Goal: Information Seeking & Learning: Learn about a topic

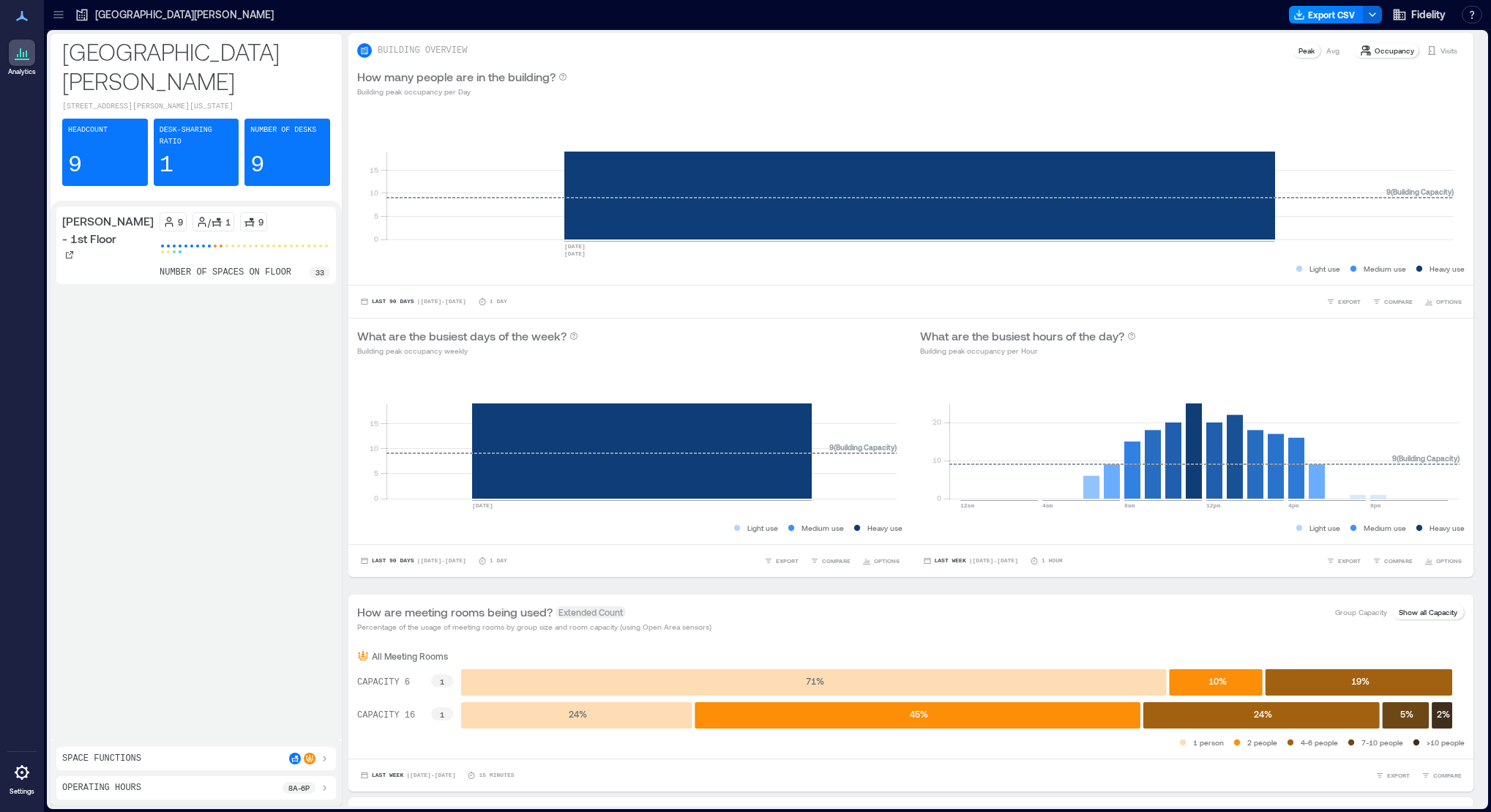
click at [276, 367] on div "[PERSON_NAME] - 1st Floor 9 / 1 9 number of spaces on floor 33" at bounding box center [196, 469] width 279 height 528
click at [316, 756] on div at bounding box center [310, 758] width 41 height 12
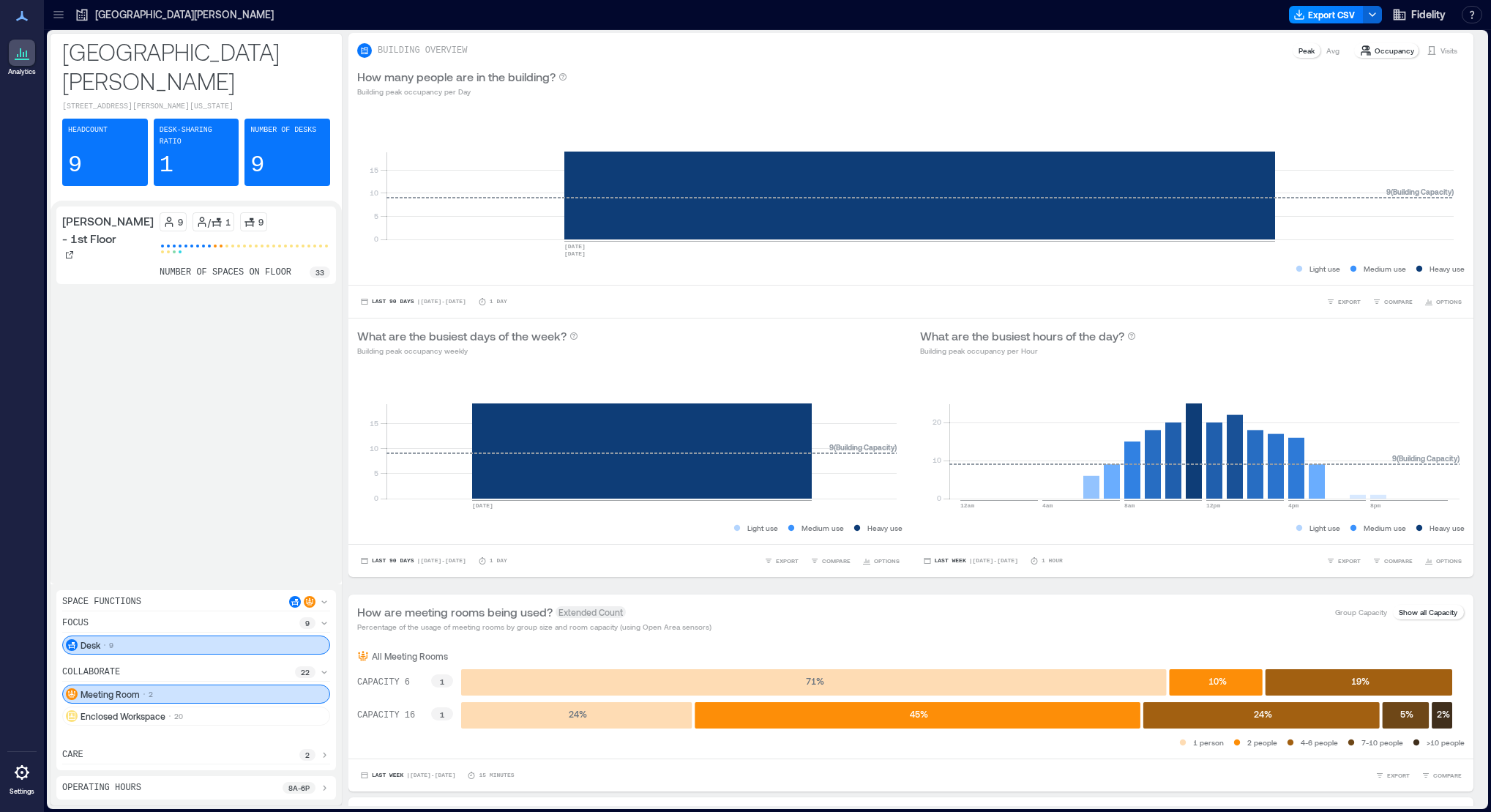
click at [321, 622] on icon at bounding box center [324, 623] width 12 height 12
click at [252, 557] on div "[PERSON_NAME] - 1st Floor 9 / 1 9 number of spaces on floor 33" at bounding box center [196, 402] width 279 height 393
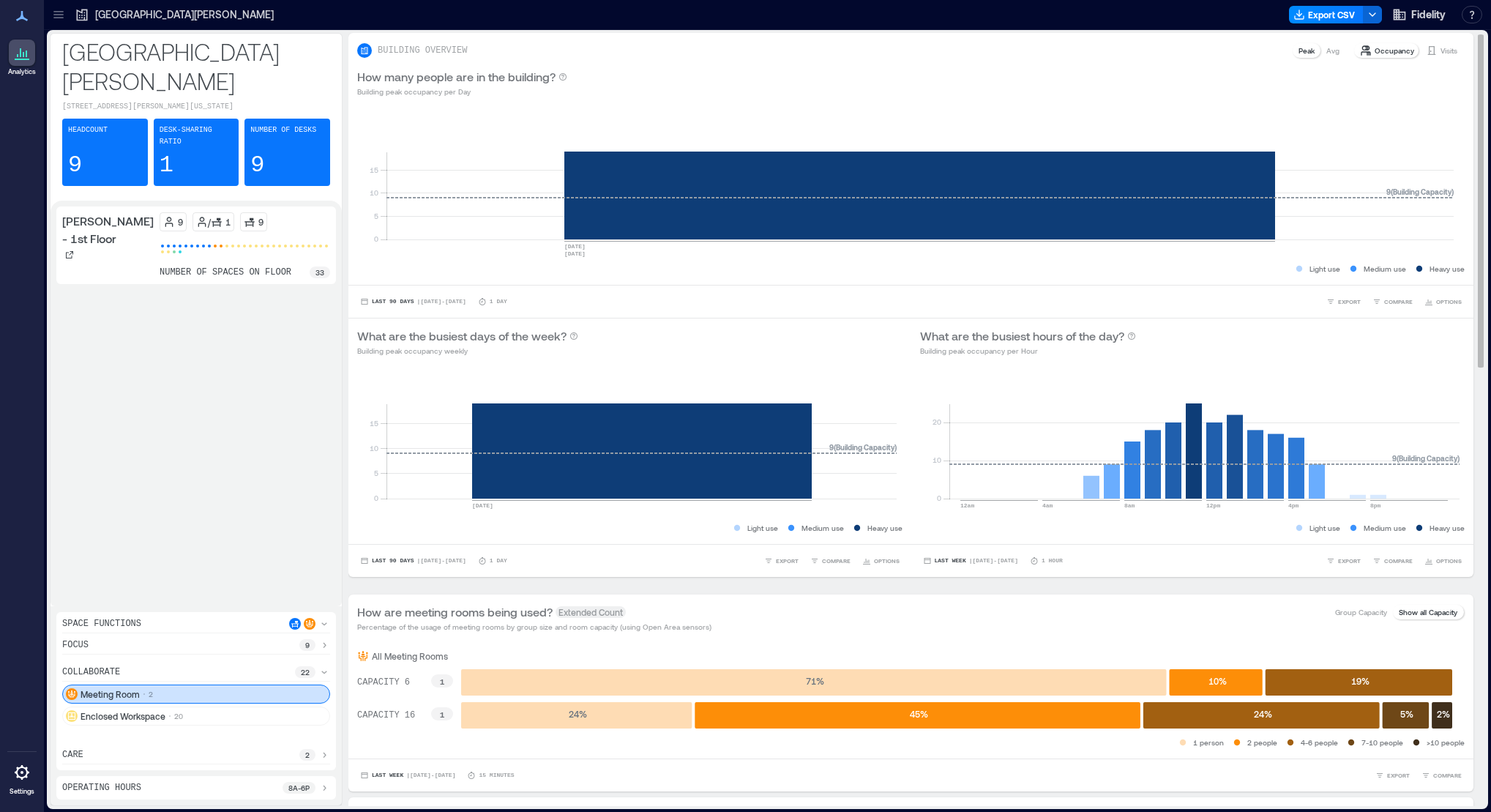
click at [1360, 51] on icon at bounding box center [1366, 51] width 12 height 12
click at [1299, 53] on p "Peak" at bounding box center [1306, 51] width 16 height 12
click at [1380, 51] on p "Occupancy" at bounding box center [1394, 51] width 39 height 12
click at [211, 216] on icon at bounding box center [217, 222] width 12 height 12
click at [178, 216] on p "9" at bounding box center [180, 222] width 5 height 12
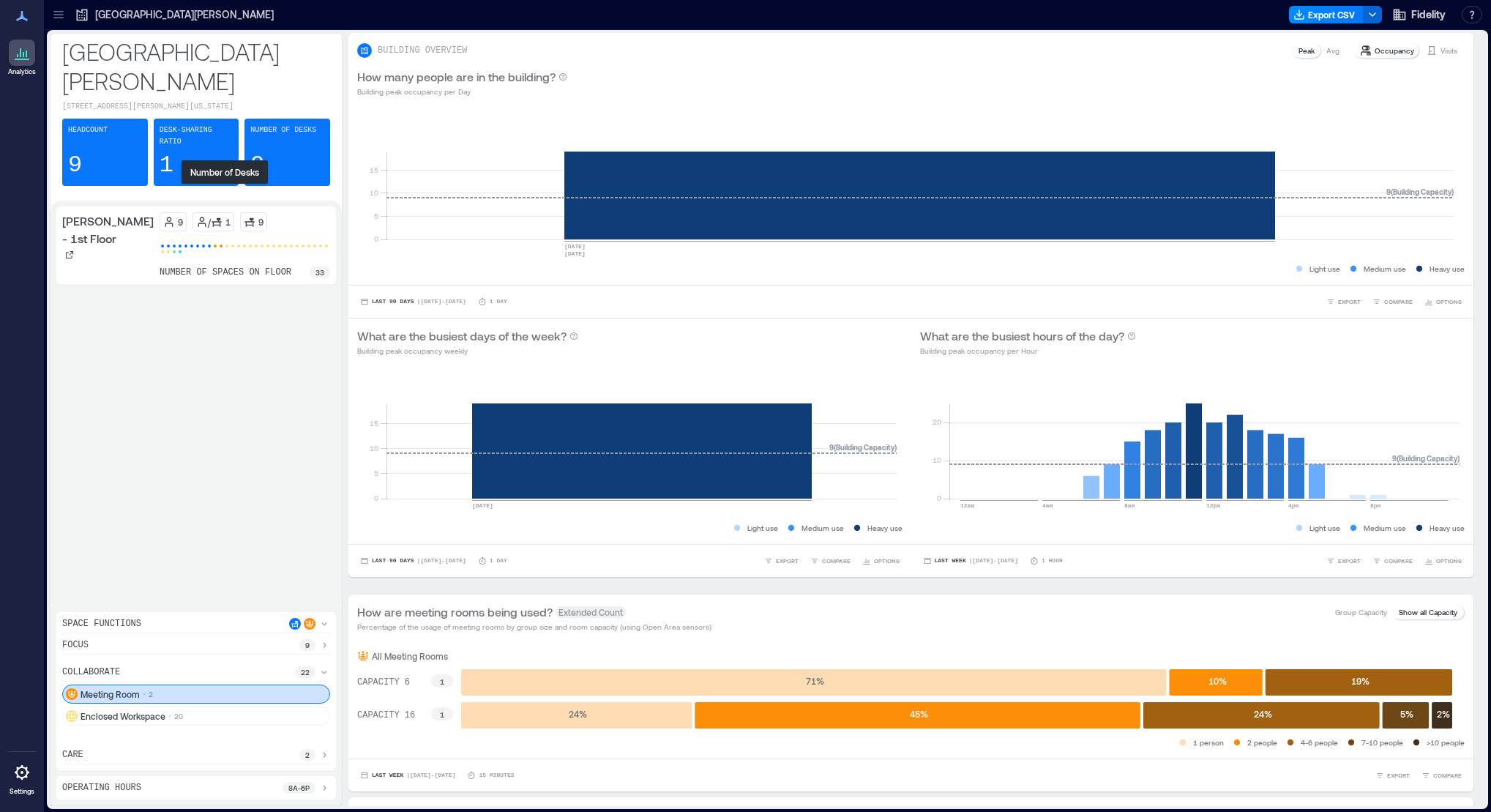
click at [244, 216] on icon at bounding box center [250, 222] width 12 height 12
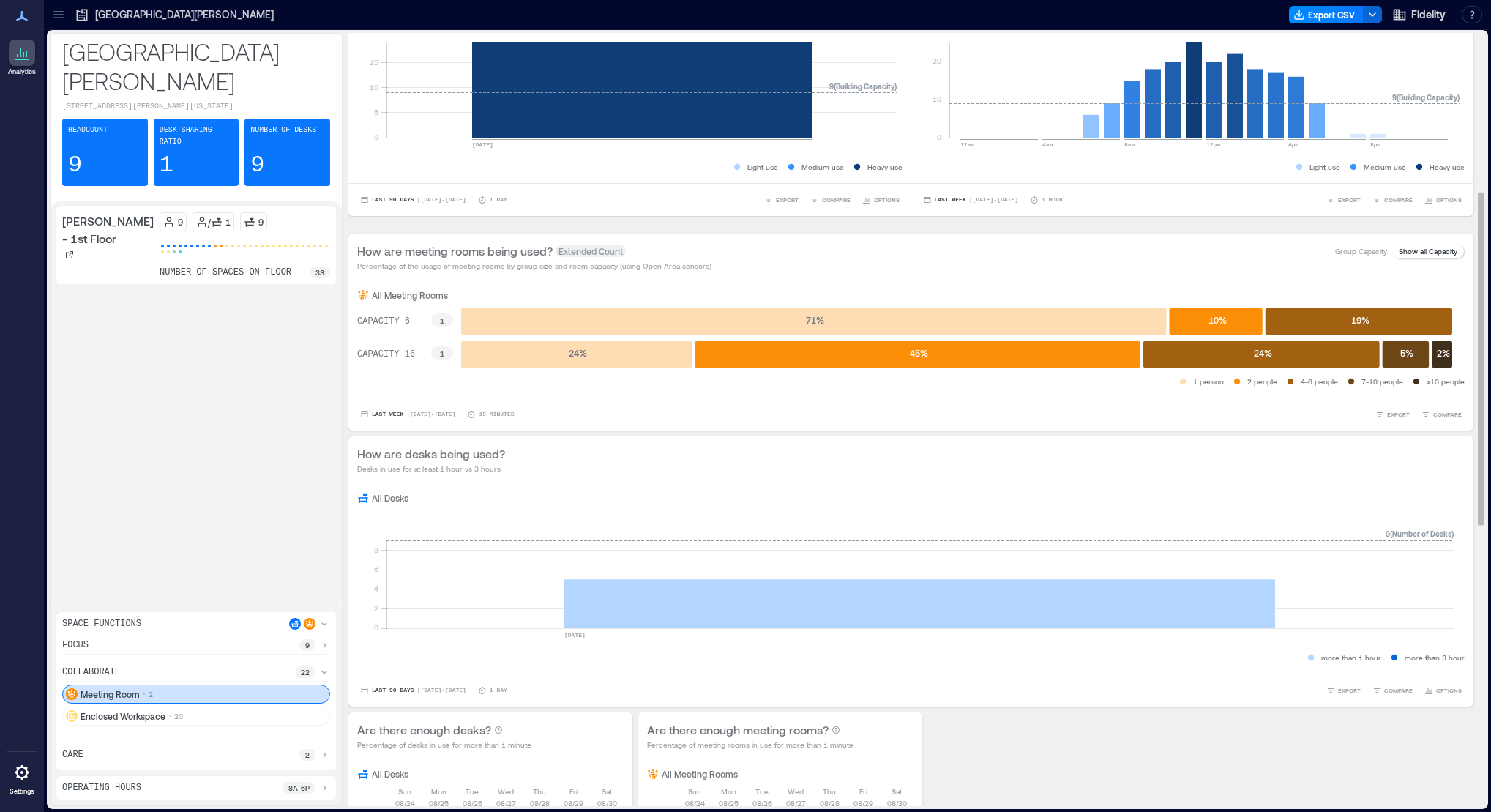
scroll to position [366, 0]
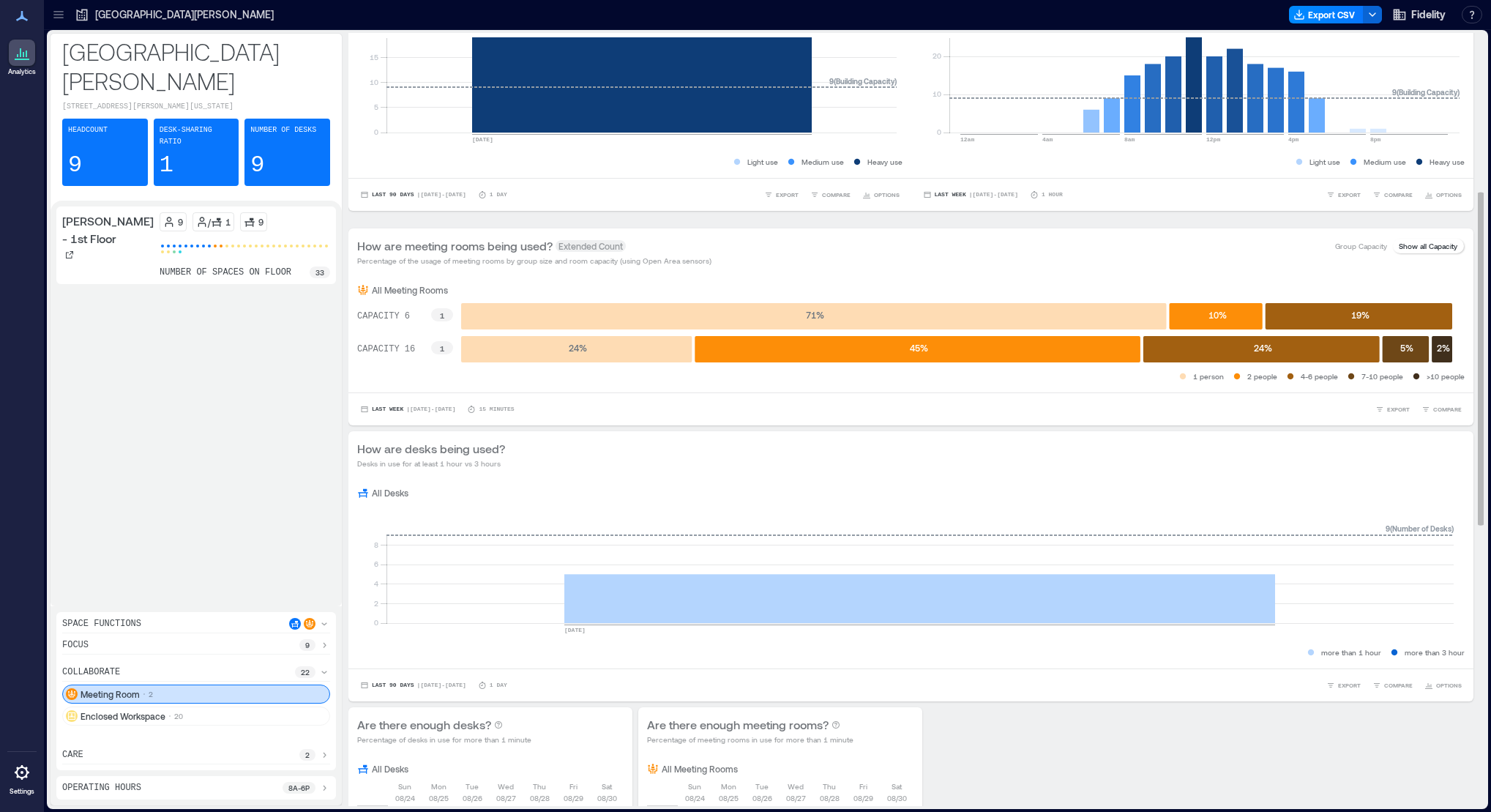
click at [1411, 247] on p "Show all Capacity" at bounding box center [1429, 246] width 59 height 12
click at [927, 312] on rect at bounding box center [813, 315] width 705 height 26
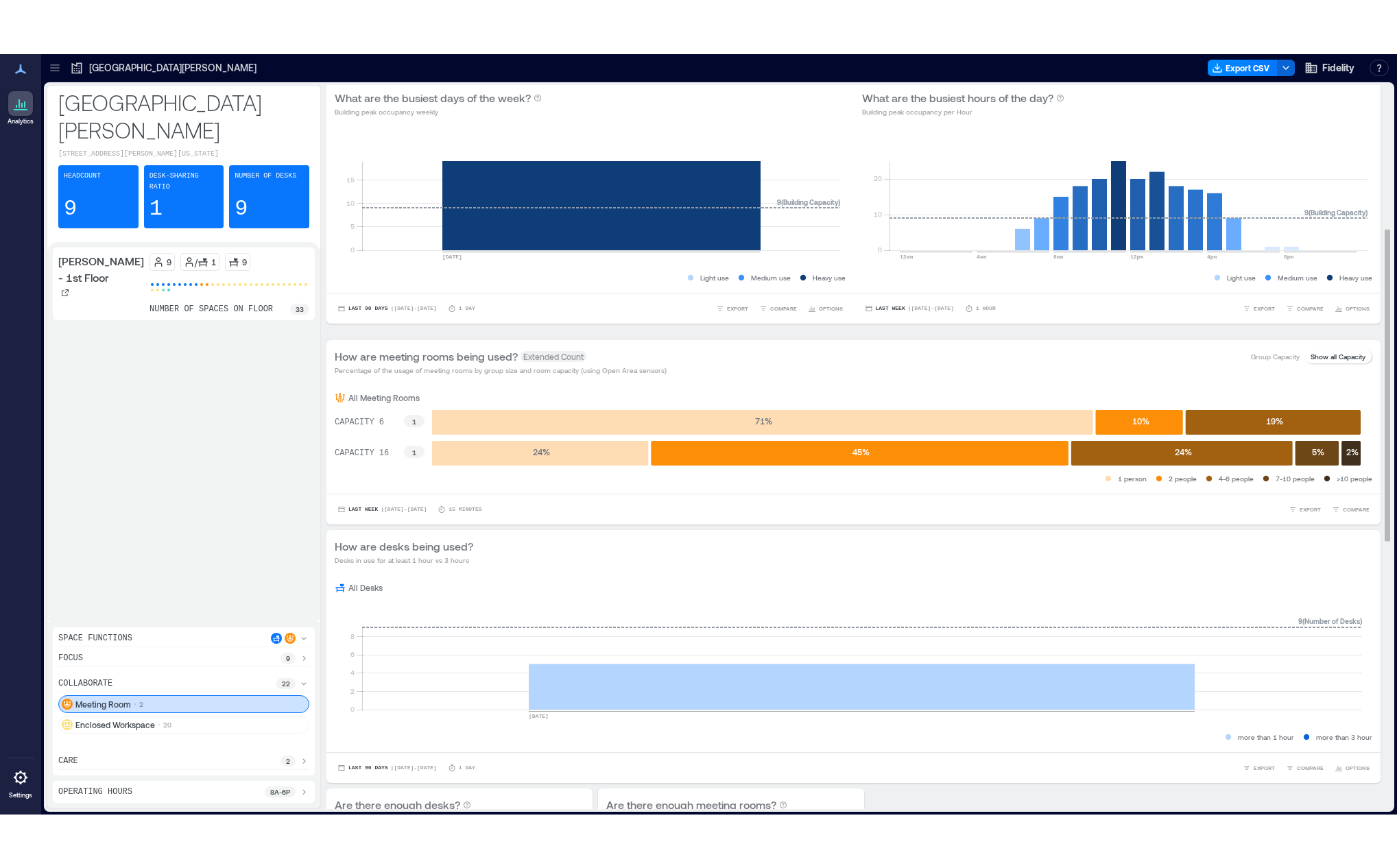
scroll to position [270, 0]
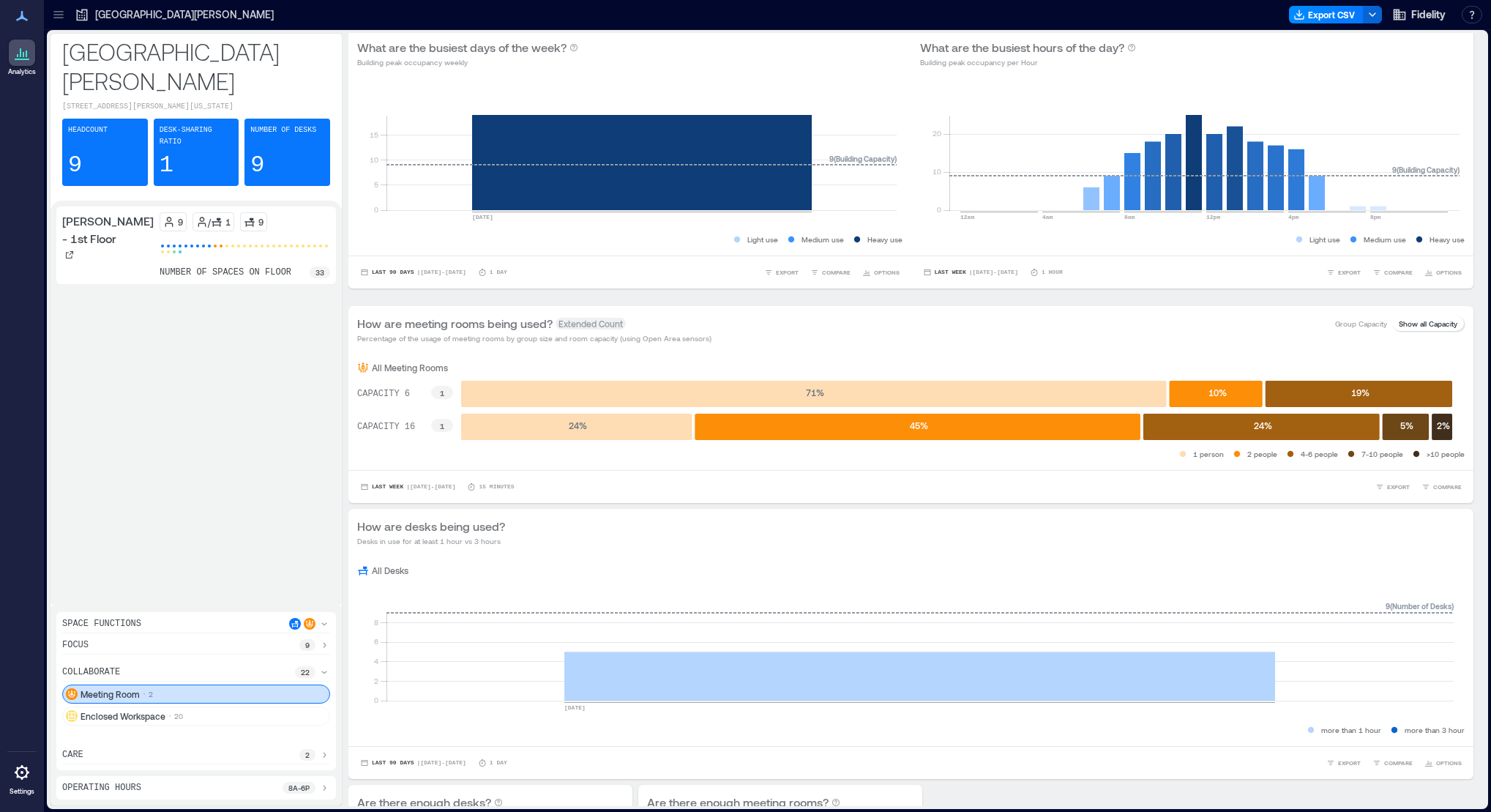
click at [173, 331] on div "[PERSON_NAME] - 1st Floor 9 / 1 9 number of spaces on floor 33" at bounding box center [196, 402] width 279 height 393
click at [92, 14] on div "[GEOGRAPHIC_DATA][PERSON_NAME]" at bounding box center [174, 14] width 199 height 15
click at [60, 16] on icon at bounding box center [58, 14] width 15 height 15
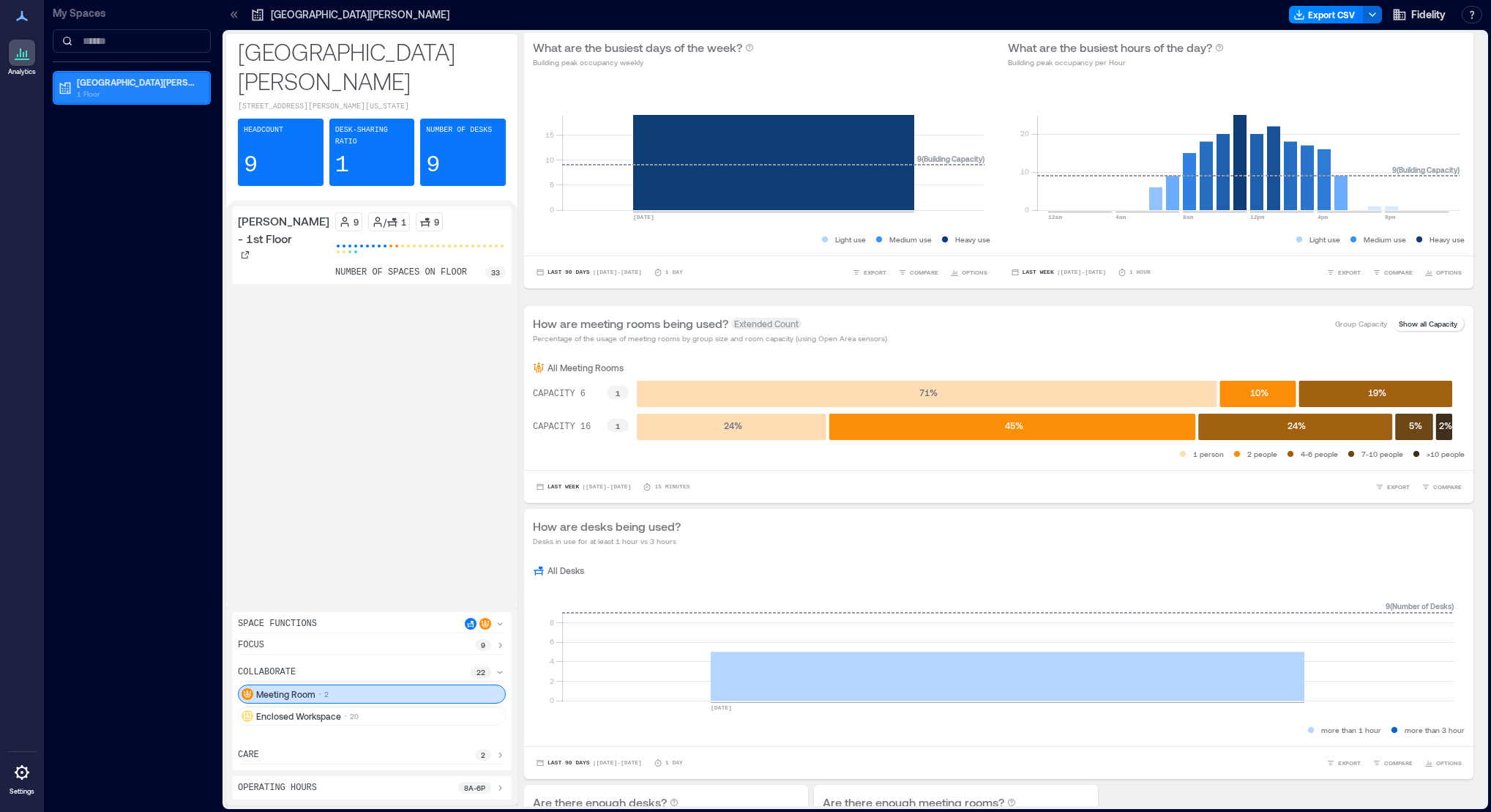
click at [102, 93] on p "1 Floor" at bounding box center [139, 94] width 123 height 12
click at [102, 109] on p "Building Analytics" at bounding box center [111, 112] width 72 height 12
click at [100, 133] on p "[PERSON_NAME] - 1st Floor" at bounding box center [130, 135] width 110 height 12
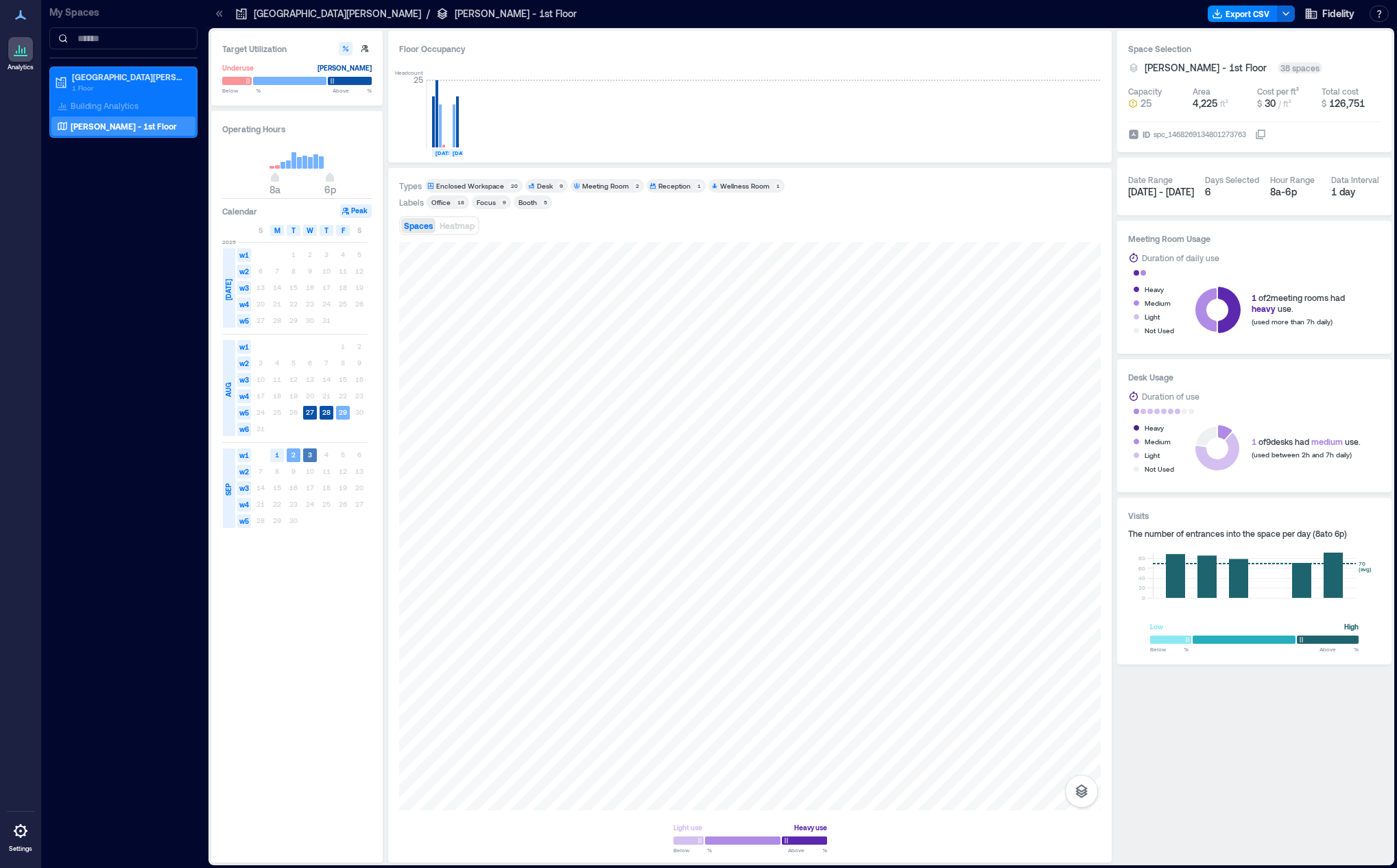
click at [308, 454] on text "3" at bounding box center [310, 455] width 4 height 8
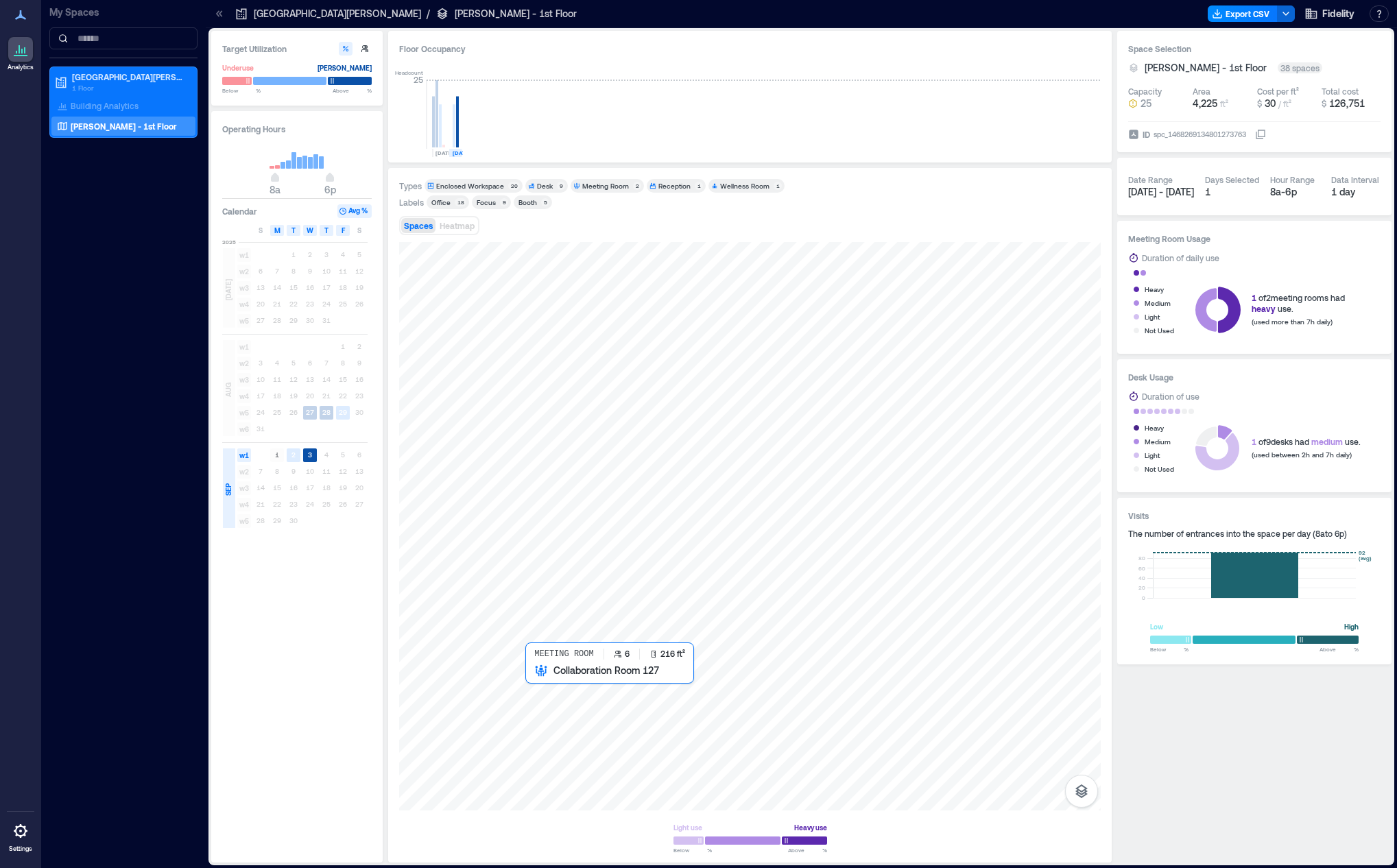
click at [549, 692] on div at bounding box center [749, 527] width 702 height 569
click at [528, 392] on div at bounding box center [749, 527] width 702 height 569
click at [811, 709] on div at bounding box center [749, 527] width 702 height 569
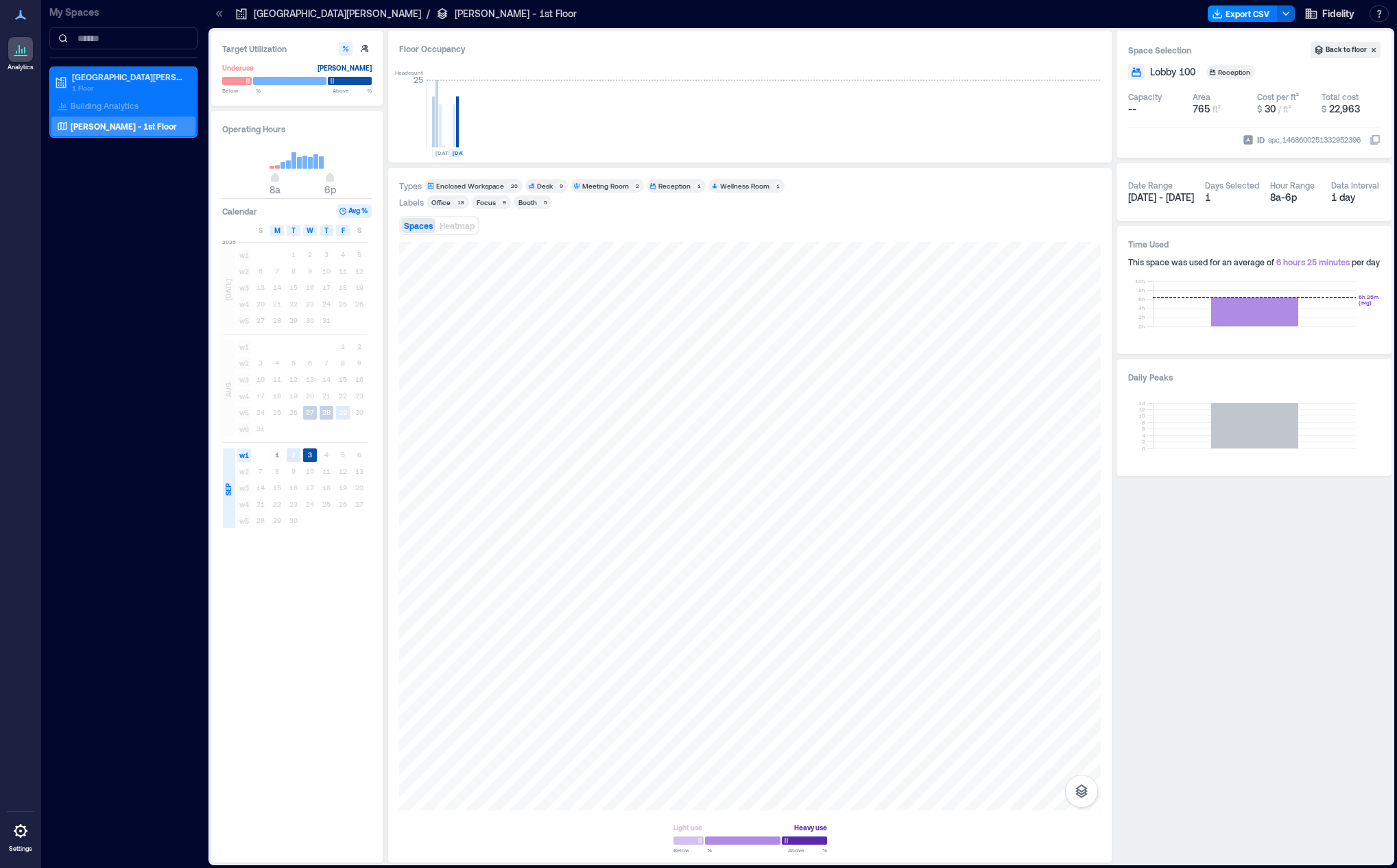
click at [1232, 565] on div "Space Selection Back to floor Lobby 100 Reception Capacity -- Area 765 ft² Cost…" at bounding box center [1254, 446] width 274 height 831
click at [132, 301] on div "My Spaces [GEOGRAPHIC_DATA][PERSON_NAME] 1 Floor Building Analytics [PERSON_NAM…" at bounding box center [124, 434] width 165 height 868
